Goal: Task Accomplishment & Management: Manage account settings

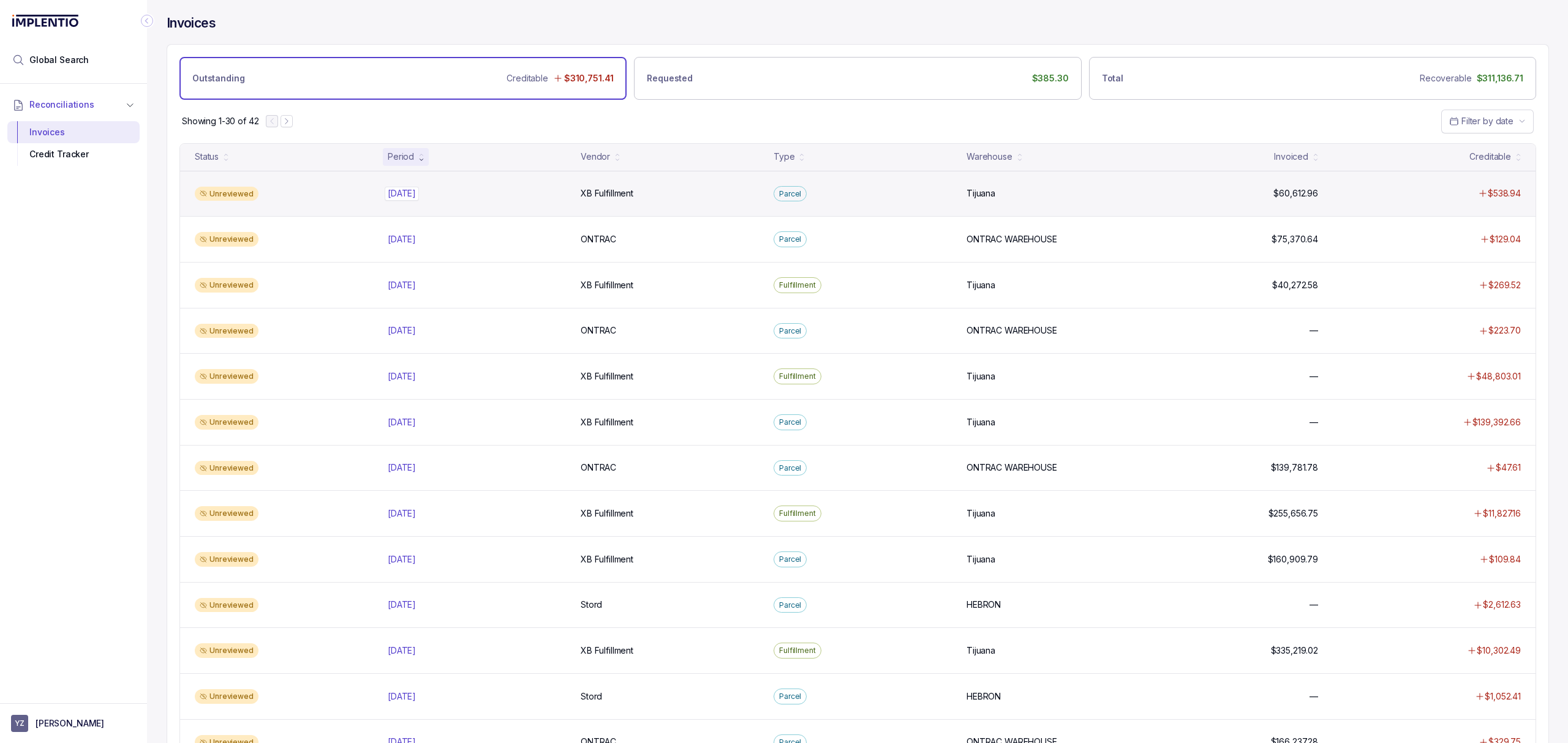
click at [419, 190] on p "[DATE]" at bounding box center [402, 193] width 34 height 13
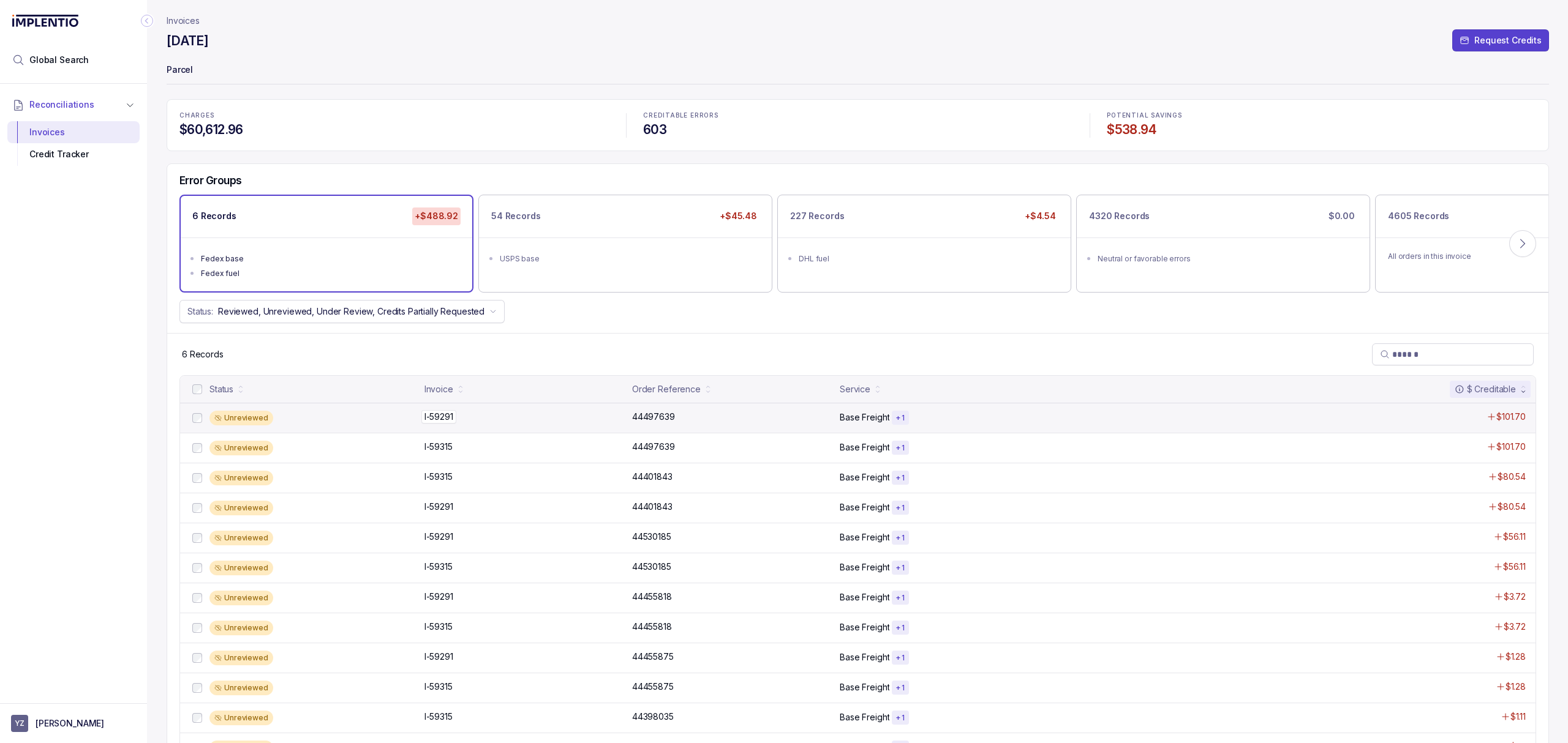
click at [444, 415] on p "I-59291" at bounding box center [439, 417] width 35 height 13
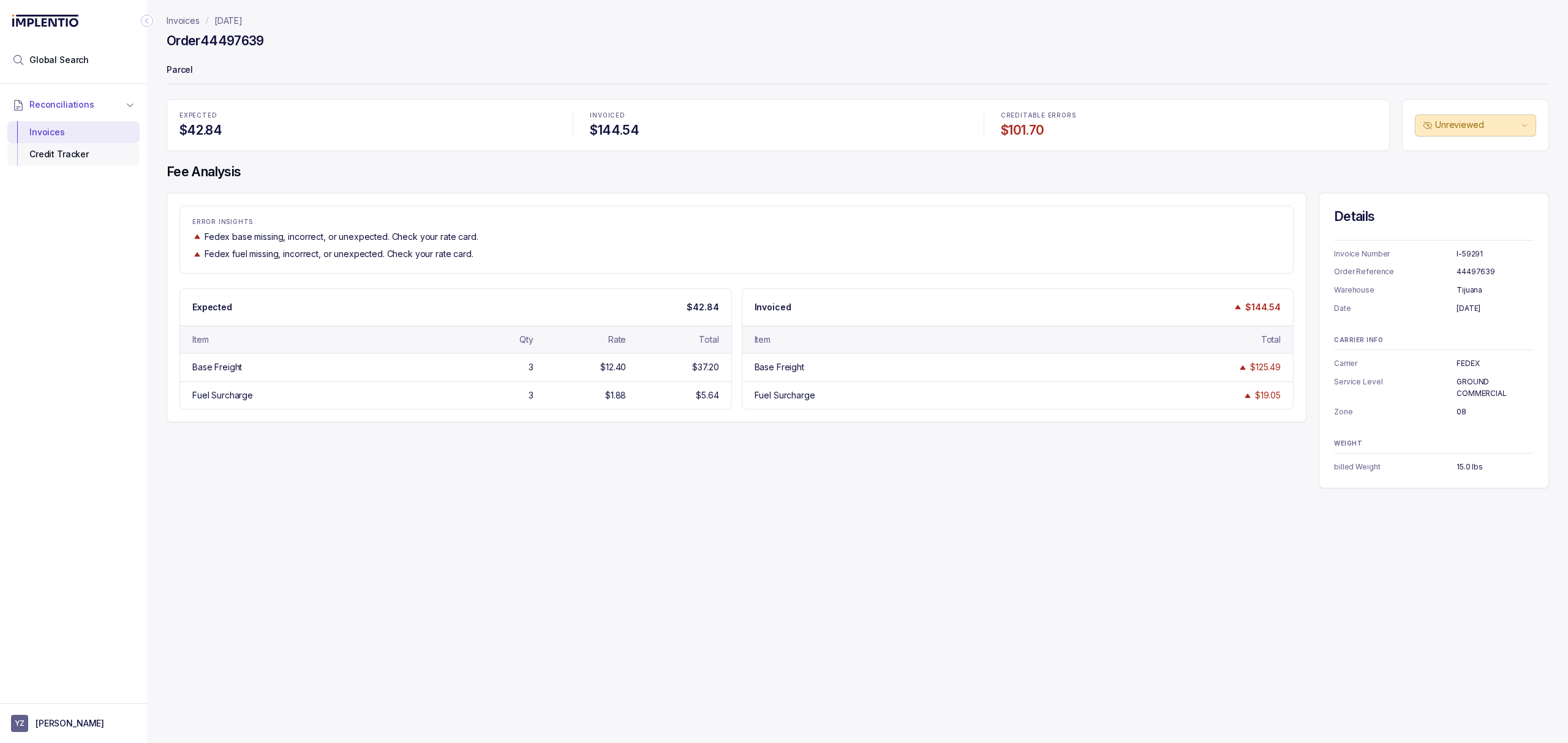
click at [89, 149] on div "Credit Tracker" at bounding box center [74, 154] width 113 height 22
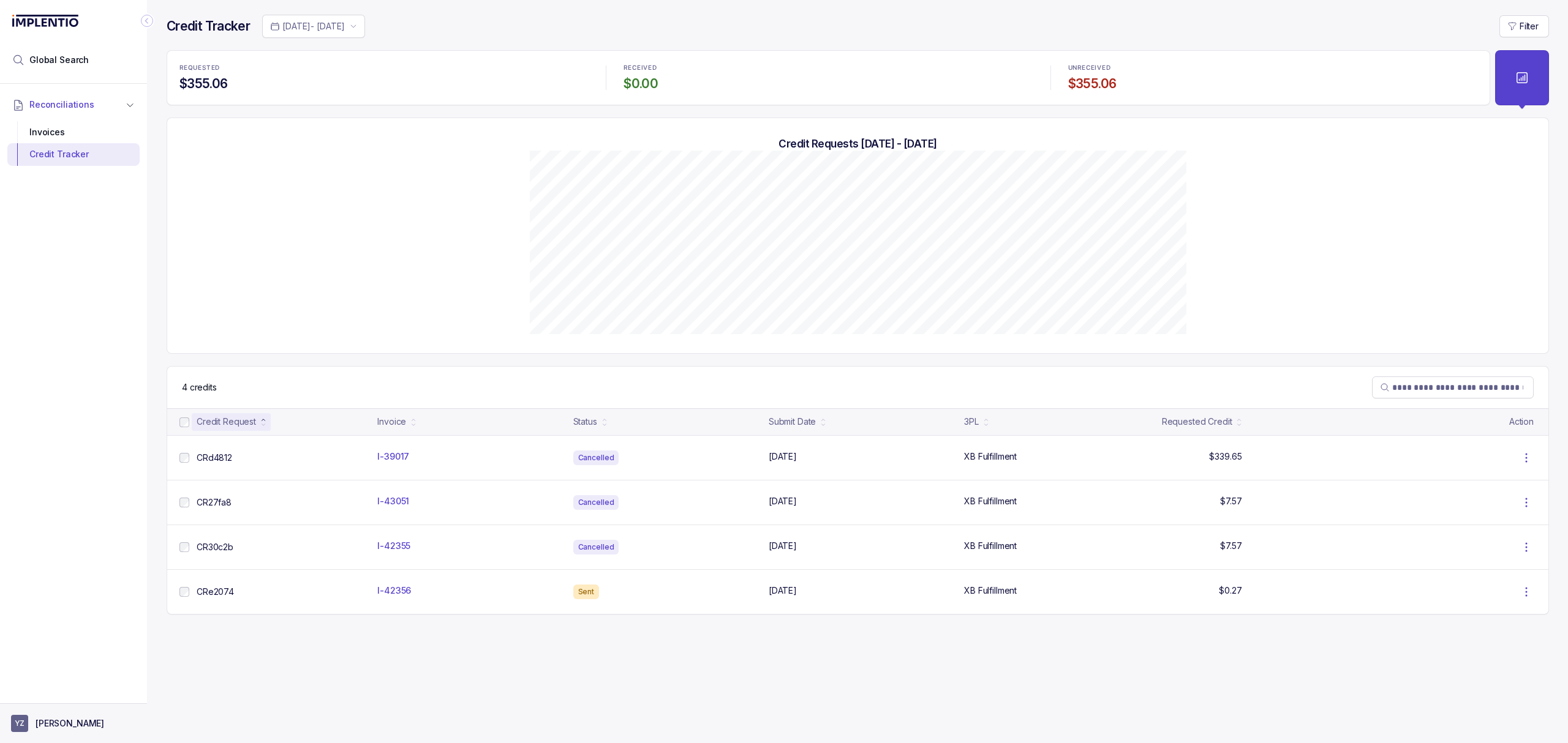
click at [54, 731] on button "YZ [PERSON_NAME]" at bounding box center [73, 723] width 125 height 17
click at [56, 703] on div "Logout" at bounding box center [73, 697] width 116 height 15
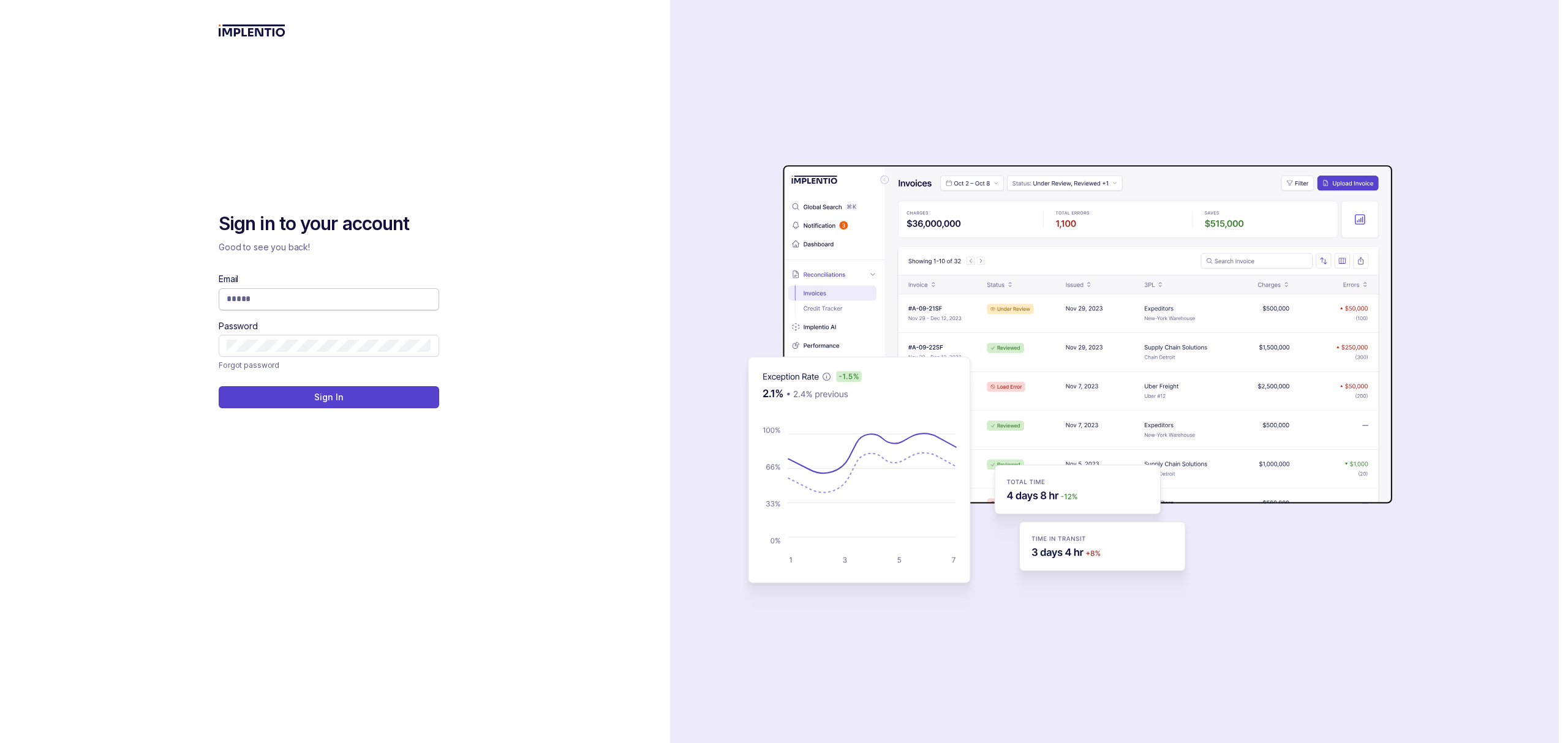
click at [272, 296] on input "Email" at bounding box center [329, 299] width 205 height 12
type input "**********"
